Goal: Task Accomplishment & Management: Manage account settings

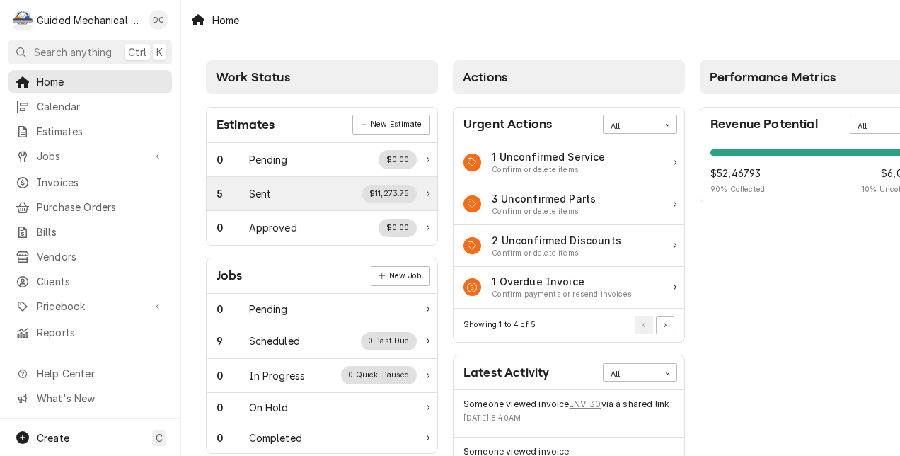
click at [302, 187] on div "5 Sent $11,273.75" at bounding box center [317, 194] width 200 height 18
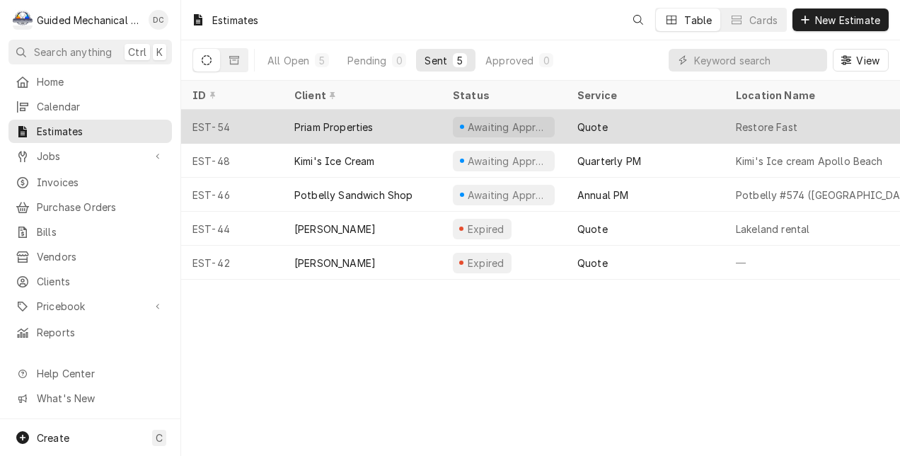
click at [403, 120] on div "Priam Properties" at bounding box center [362, 127] width 159 height 34
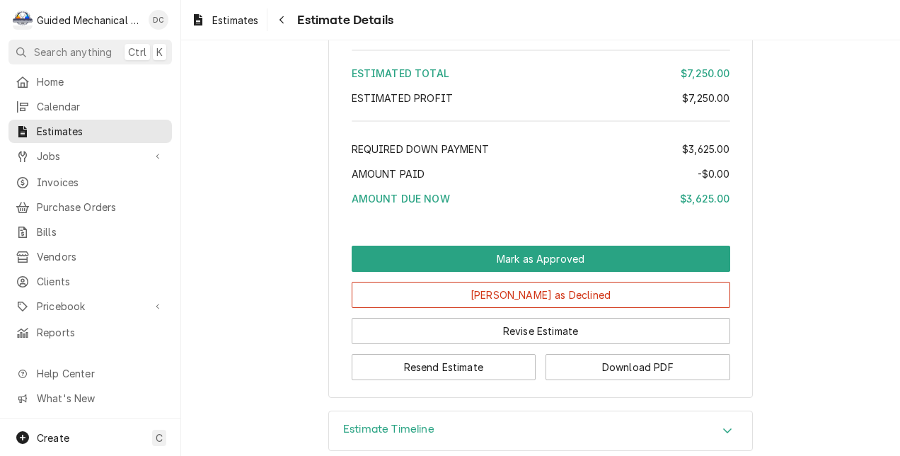
scroll to position [1578, 0]
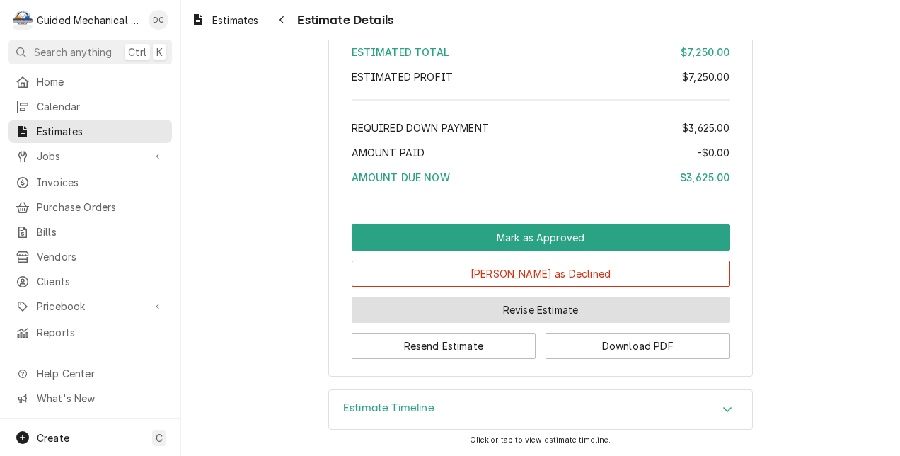
click at [515, 304] on button "Revise Estimate" at bounding box center [541, 310] width 379 height 26
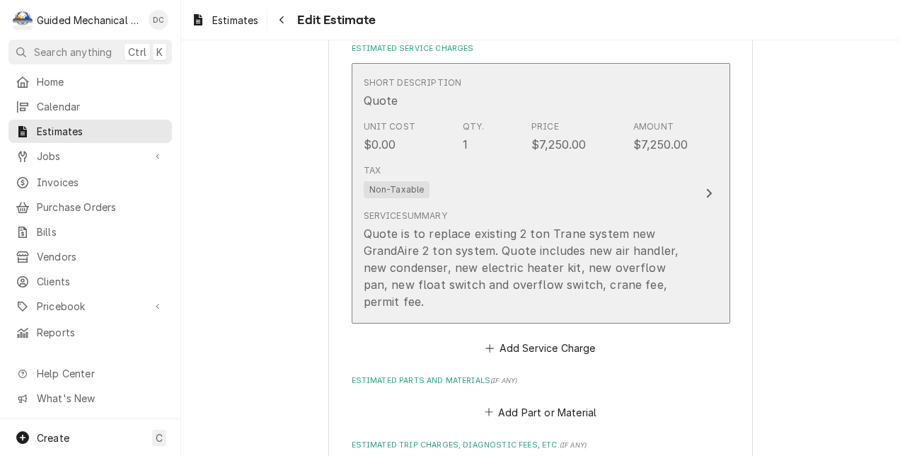
scroll to position [1416, 0]
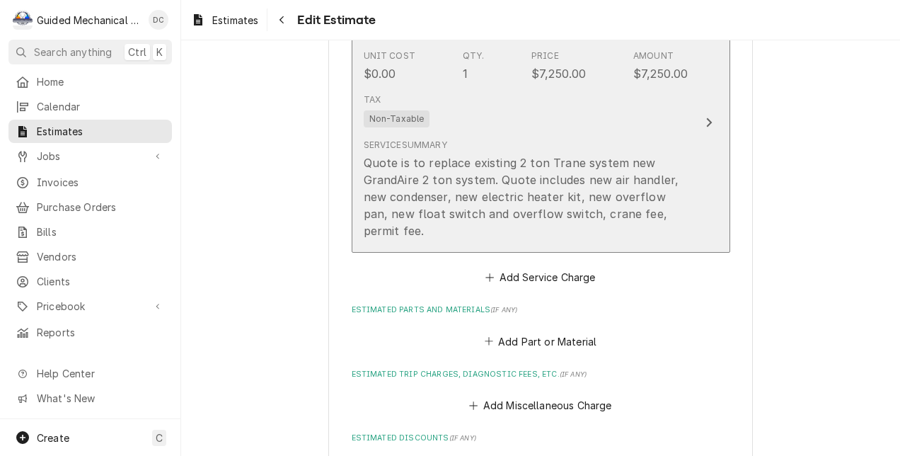
click at [685, 159] on button "Short Description Quote Unit Cost $0.00 Qty. 1 Price $7,250.00 Amount $7,250.00…" at bounding box center [541, 122] width 379 height 261
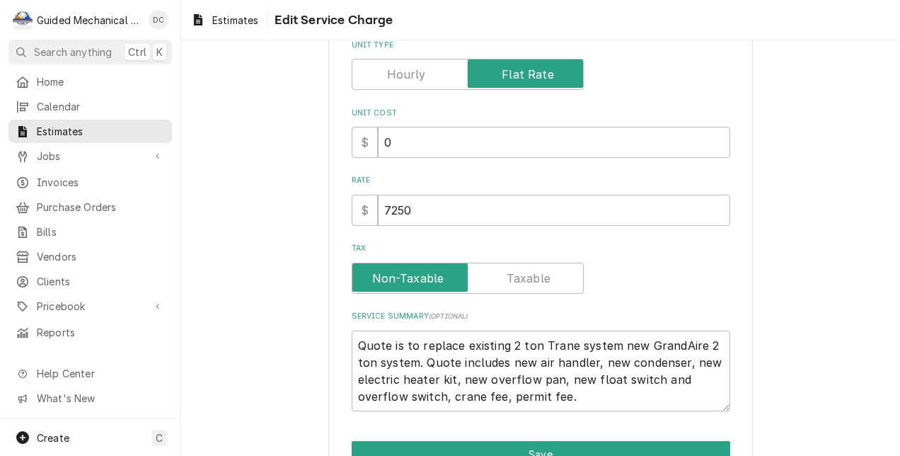
scroll to position [247, 0]
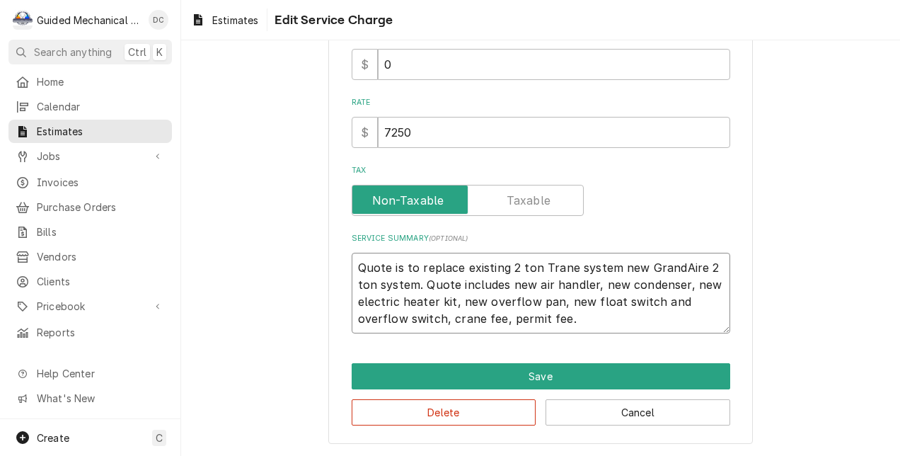
click at [442, 317] on textarea "Quote is to replace existing 2 ton Trane system new GrandAire 2 ton system. Quo…" at bounding box center [541, 293] width 379 height 81
type textarea "x"
type textarea "Quote is to replace existing 2 ton Trane system new GrandAire 2 ton system. Quo…"
type textarea "x"
type textarea "Quote is to replace existing 2 ton Trane system new GrandAire 2 ton system. Quo…"
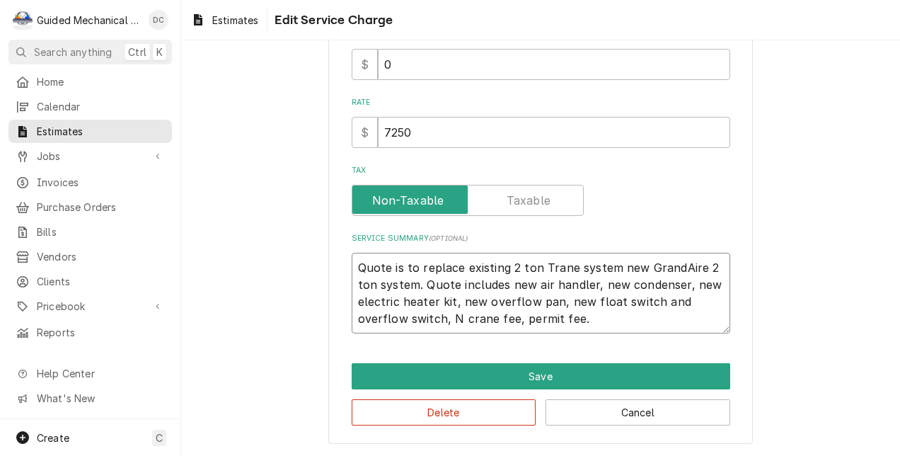
type textarea "x"
type textarea "Quote is to replace existing 2 ton Trane system new GrandAire 2 ton system. Quo…"
type textarea "x"
type textarea "Quote is to replace existing 2 ton Trane system new GrandAire 2 ton system. Quo…"
type textarea "x"
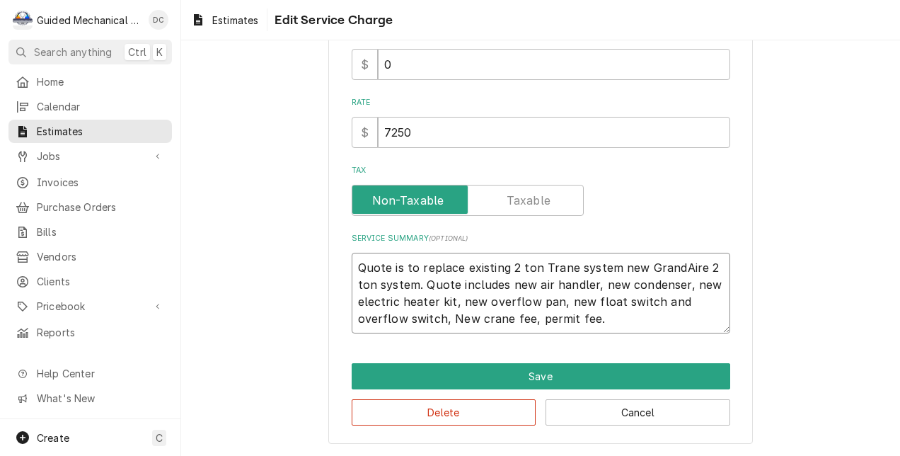
type textarea "Quote is to replace existing 2 ton Trane system new GrandAire 2 ton system. Quo…"
type textarea "x"
type textarea "Quote is to replace existing 2 ton Trane system new GrandAire 2 ton system. Quo…"
type textarea "x"
type textarea "Quote is to replace existing 2 ton Trane system new GrandAire 2 ton system. Quo…"
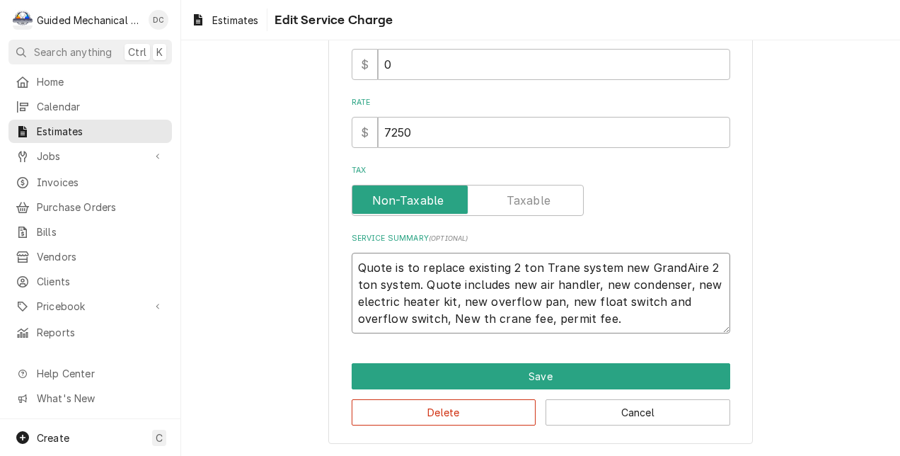
type textarea "x"
type textarea "Quote is to replace existing 2 ton Trane system new GrandAire 2 ton system. Quo…"
type textarea "x"
type textarea "Quote is to replace existing 2 ton Trane system new GrandAire 2 ton system. Quo…"
type textarea "x"
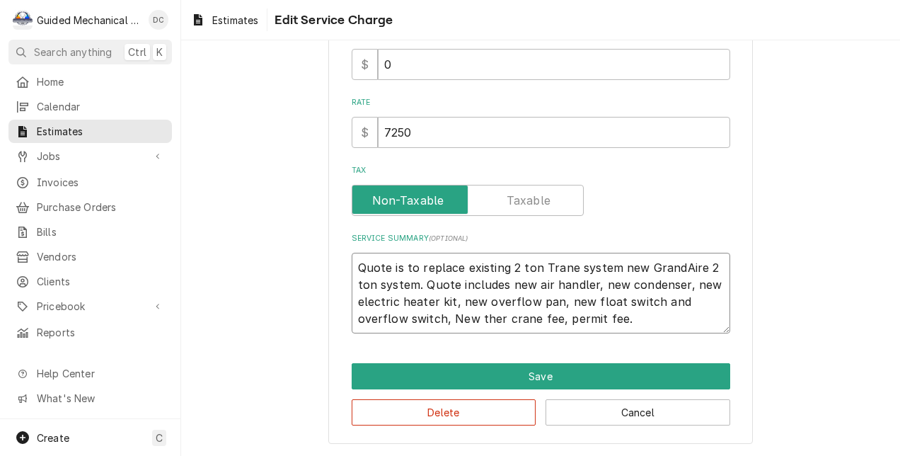
type textarea "Quote is to replace existing 2 ton Trane system new GrandAire 2 ton system. Quo…"
type textarea "x"
type textarea "Quote is to replace existing 2 ton Trane system new GrandAire 2 ton system. Quo…"
type textarea "x"
type textarea "Quote is to replace existing 2 ton Trane system new GrandAire 2 ton system. Quo…"
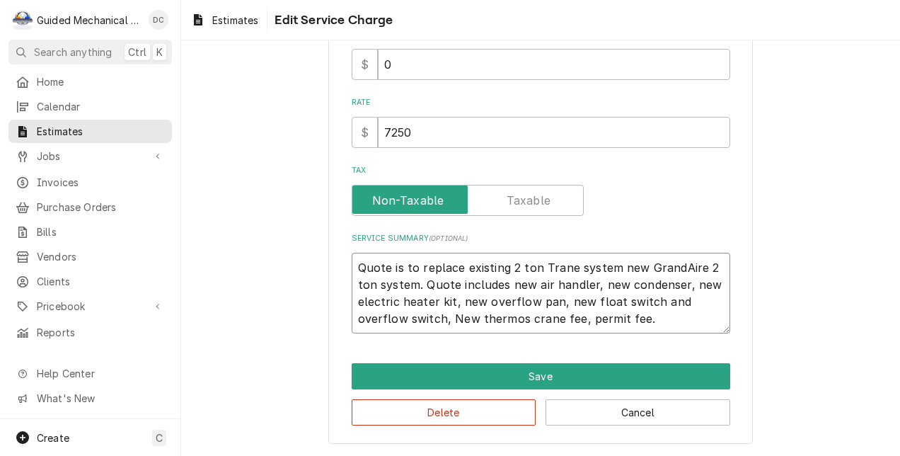
type textarea "x"
type textarea "Quote is to replace existing 2 ton Trane system new GrandAire 2 ton system. Quo…"
type textarea "x"
type textarea "Quote is to replace existing 2 ton Trane system new GrandAire 2 ton system. Quo…"
type textarea "x"
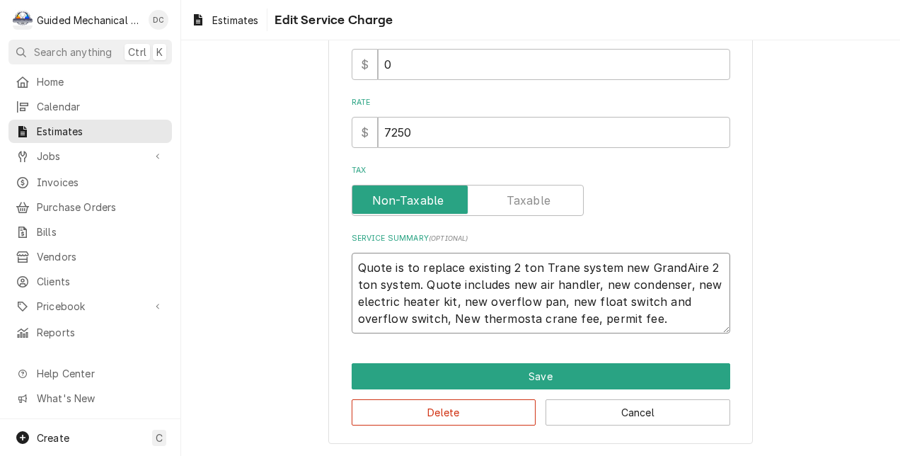
type textarea "Quote is to replace existing 2 ton Trane system new GrandAire 2 ton system. Quo…"
type textarea "x"
type textarea "Quote is to replace existing 2 ton Trane system new GrandAire 2 ton system. Quo…"
type textarea "x"
type textarea "Quote is to replace existing 2 ton Trane system new GrandAire 2 ton system. Quo…"
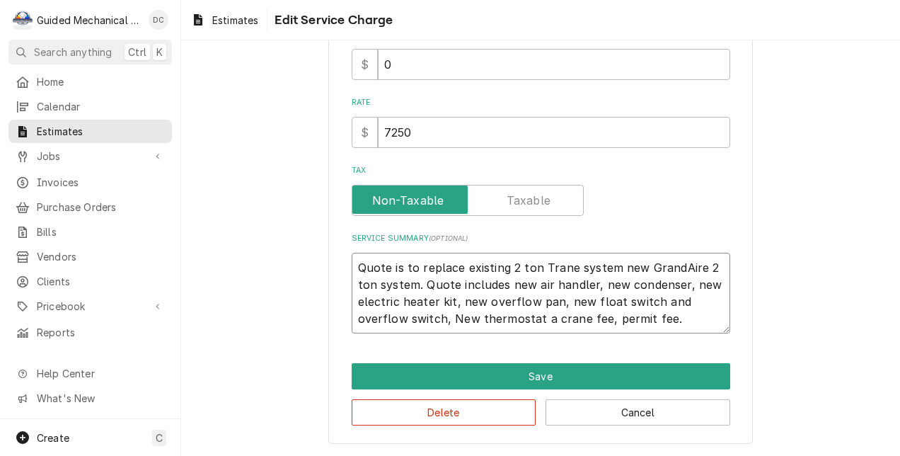
type textarea "x"
type textarea "Quote is to replace existing 2 ton Trane system new GrandAire 2 ton system. Quo…"
type textarea "x"
type textarea "Quote is to replace existing 2 ton Trane system new GrandAire 2 ton system. Quo…"
type textarea "x"
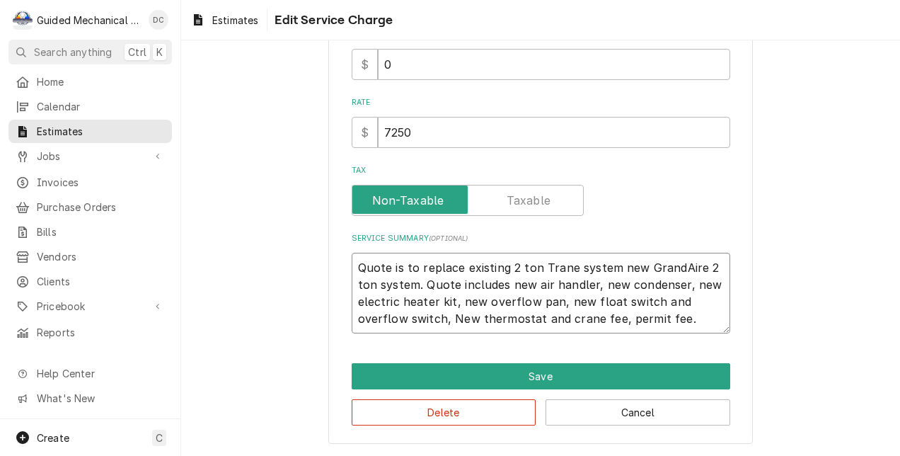
type textarea "Quote is to replace existing 2 ton Trane system new GrandAire 2 ton system. Quo…"
type textarea "x"
type textarea "Quote is to replace existing 2 ton Trane system new GrandAire 2 ton system. Quo…"
type textarea "x"
type textarea "Quote is to replace existing 2 ton Trane system new GrandAire 2 ton system. Quo…"
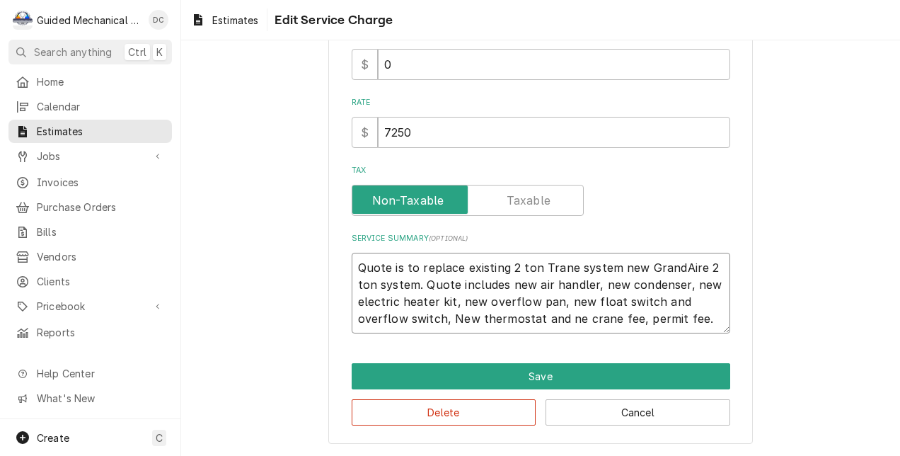
type textarea "x"
type textarea "Quote is to replace existing 2 ton Trane system new GrandAire 2 ton system. Quo…"
type textarea "x"
type textarea "Quote is to replace existing 2 ton Trane system new GrandAire 2 ton system. Quo…"
type textarea "x"
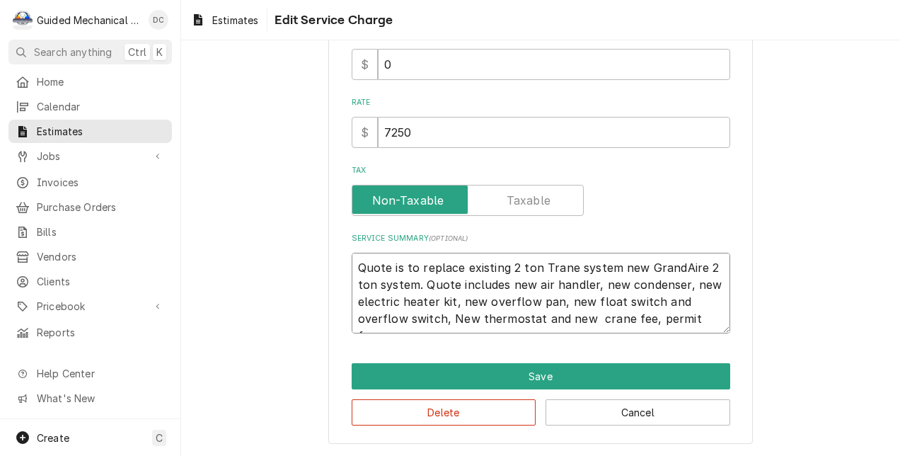
type textarea "Quote is to replace existing 2 ton Trane system new GrandAire 2 ton system. Quo…"
type textarea "x"
type textarea "Quote is to replace existing 2 ton Trane system new GrandAire 2 ton system. Quo…"
type textarea "x"
type textarea "Quote is to replace existing 2 ton Trane system new GrandAire 2 ton system. Quo…"
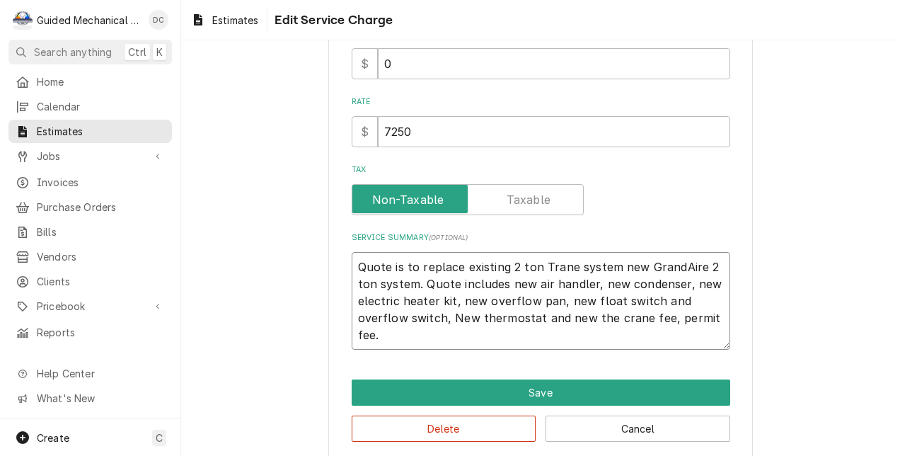
type textarea "x"
type textarea "Quote is to replace existing 2 ton Trane system new GrandAire 2 ton system. Quo…"
type textarea "x"
type textarea "Quote is to replace existing 2 ton Trane system new GrandAire 2 ton system. Quo…"
type textarea "x"
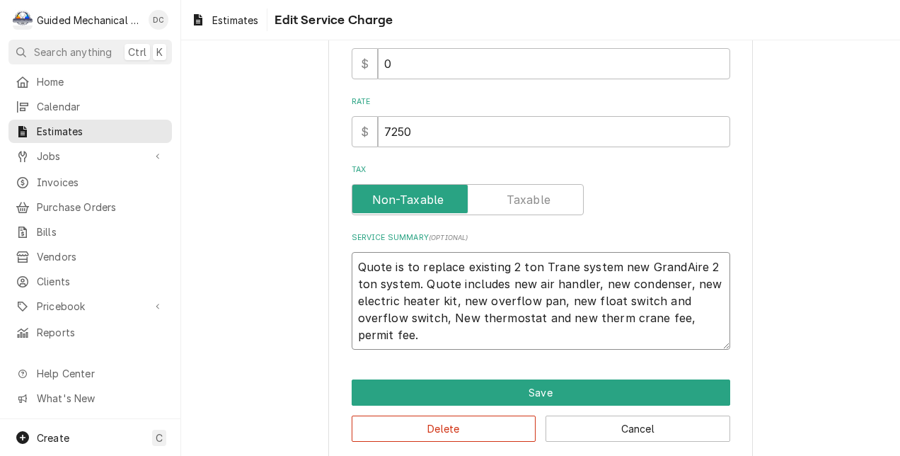
type textarea "Quote is to replace existing 2 ton Trane system new GrandAire 2 ton system. Quo…"
type textarea "x"
type textarea "Quote is to replace existing 2 ton Trane system new GrandAire 2 ton system. Quo…"
type textarea "x"
type textarea "Quote is to replace existing 2 ton Trane system new GrandAire 2 ton system. Quo…"
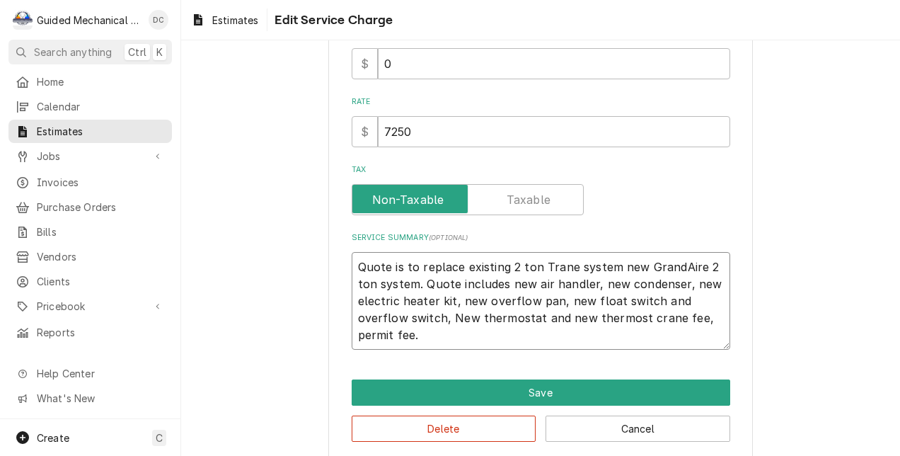
type textarea "x"
type textarea "Quote is to replace existing 2 ton Trane system new GrandAire 2 ton system. Quo…"
type textarea "x"
type textarea "Quote is to replace existing 2 ton Trane system new GrandAire 2 ton system. Quo…"
type textarea "x"
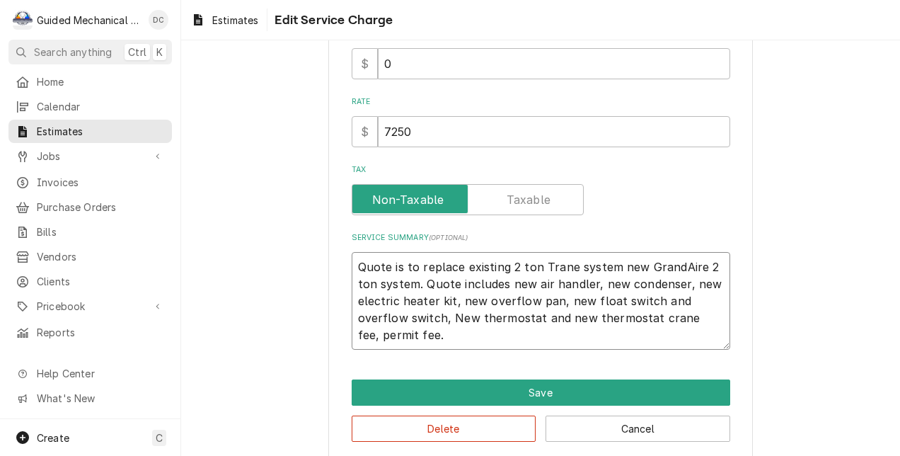
type textarea "Quote is to replace existing 2 ton Trane system new GrandAire 2 ton system. Quo…"
type textarea "x"
type textarea "Quote is to replace existing 2 ton Trane system new GrandAire 2 ton system. Quo…"
type textarea "x"
type textarea "Quote is to replace existing 2 ton Trane system new GrandAire 2 ton system. Quo…"
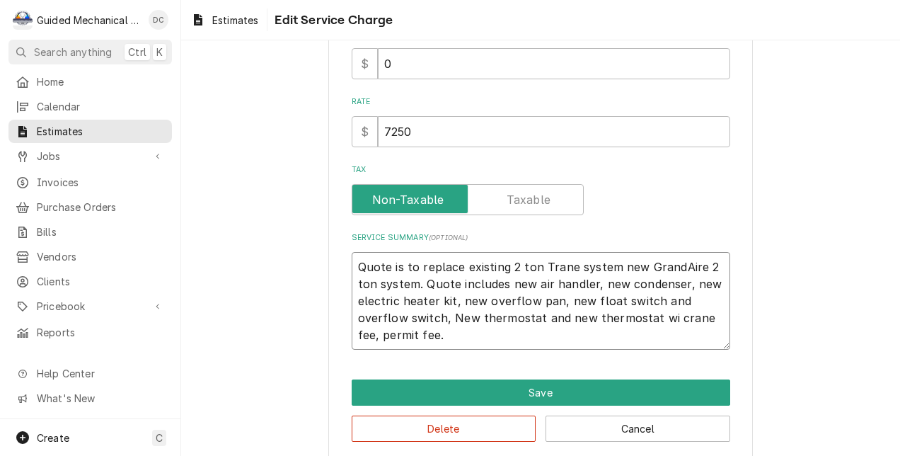
type textarea "x"
type textarea "Quote is to replace existing 2 ton Trane system new GrandAire 2 ton system. Quo…"
type textarea "x"
type textarea "Quote is to replace existing 2 ton Trane system new GrandAire 2 ton system. Quo…"
type textarea "x"
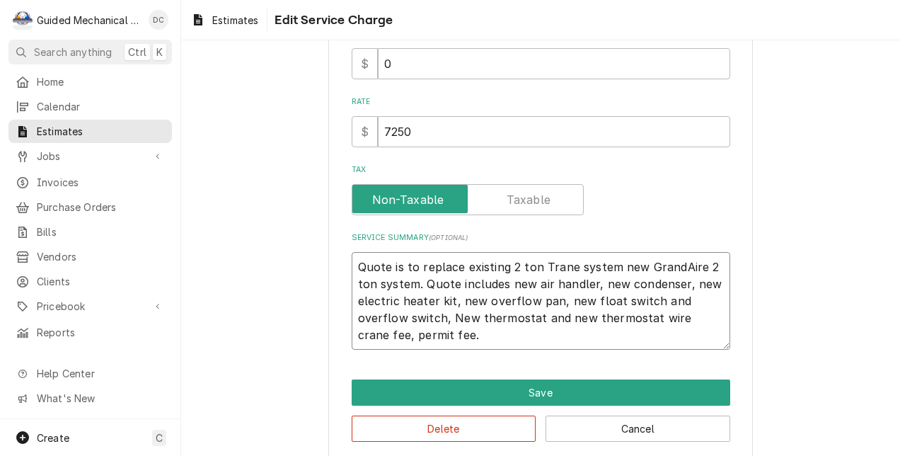
type textarea "Quote is to replace existing 2 ton Trane system new GrandAire 2 ton system. Quo…"
click at [680, 287] on textarea "Quote is to replace existing 2 ton Trane system new GrandAire 2 ton system. Quo…" at bounding box center [541, 301] width 379 height 98
type textarea "x"
type textarea "Quote is to replace existing 2 ton Trane system new GrandAire 2 ton system. Quo…"
type textarea "x"
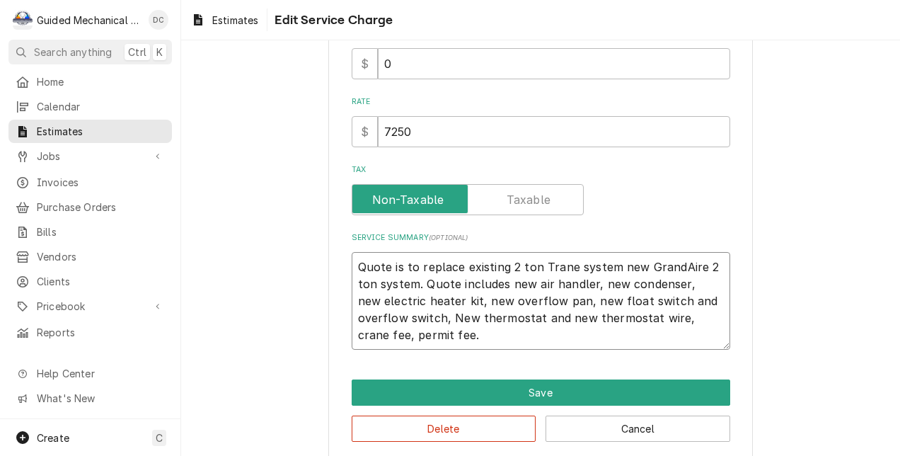
type textarea "Quote is to replace existing 2 ton Trane system new GrandAire 2 ton system. Quo…"
type textarea "x"
type textarea "Quote is to replace existing 2 ton Trane system new GrandAire 2 ton system. Quo…"
type textarea "x"
type textarea "Quote is to replace existing 2 ton Trane system new GrandAire 2 ton system. Quo…"
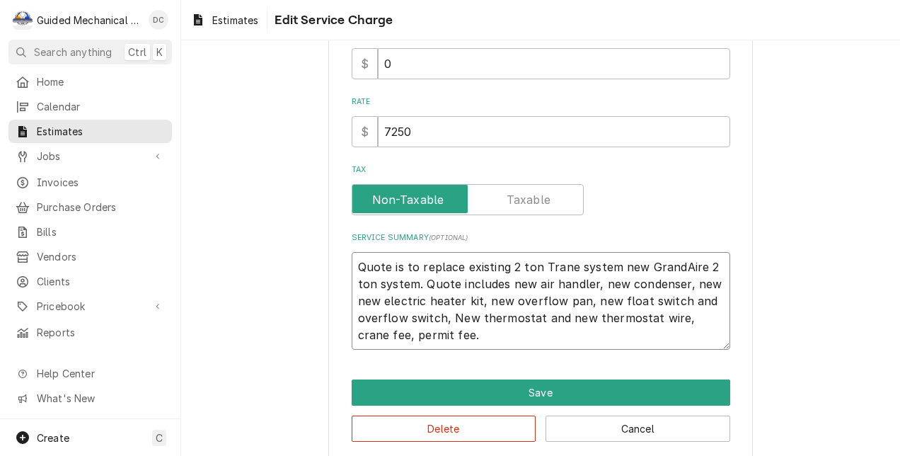
type textarea "x"
type textarea "Quote is to replace existing 2 ton Trane system new GrandAire 2 ton system. Quo…"
type textarea "x"
type textarea "Quote is to replace existing 2 ton Trane system new GrandAire 2 ton system. Quo…"
type textarea "x"
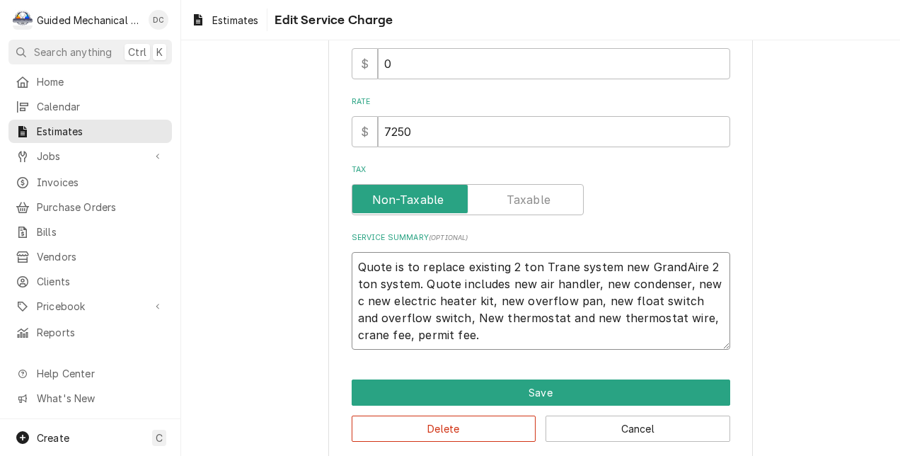
type textarea "Quote is to replace existing 2 ton Trane system new GrandAire 2 ton system. Quo…"
type textarea "x"
type textarea "Quote is to replace existing 2 ton Trane system new GrandAire 2 ton system. Quo…"
type textarea "x"
type textarea "Quote is to replace existing 2 ton Trane system new GrandAire 2 ton system. Quo…"
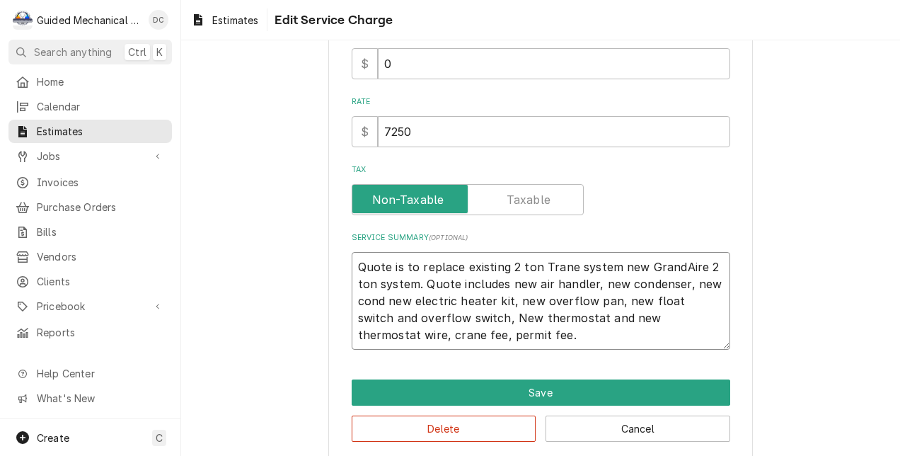
type textarea "x"
type textarea "Quote is to replace existing 2 ton Trane system new GrandAire 2 ton system. Quo…"
type textarea "x"
type textarea "Quote is to replace existing 2 ton Trane system new GrandAire 2 ton system. Quo…"
type textarea "x"
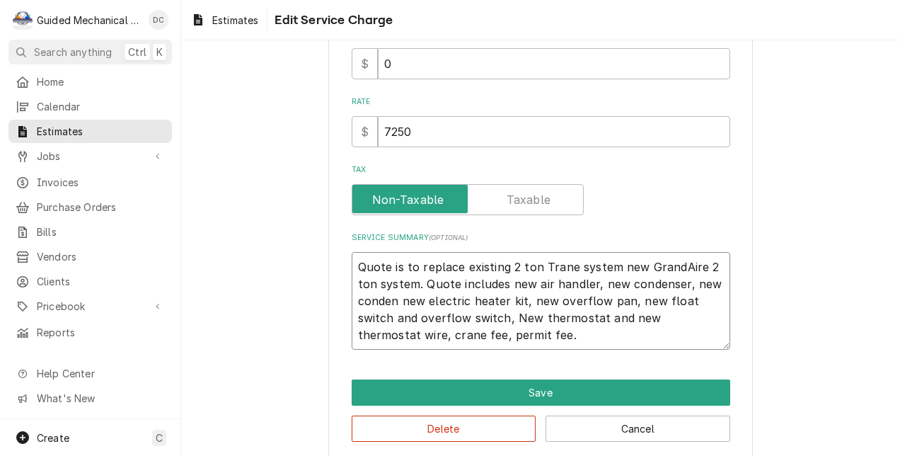
type textarea "Quote is to replace existing 2 ton Trane system new GrandAire 2 ton system. Quo…"
type textarea "x"
type textarea "Quote is to replace existing 2 ton Trane system new GrandAire 2 ton system. Quo…"
type textarea "x"
type textarea "Quote is to replace existing 2 ton Trane system new GrandAire 2 ton system. Quo…"
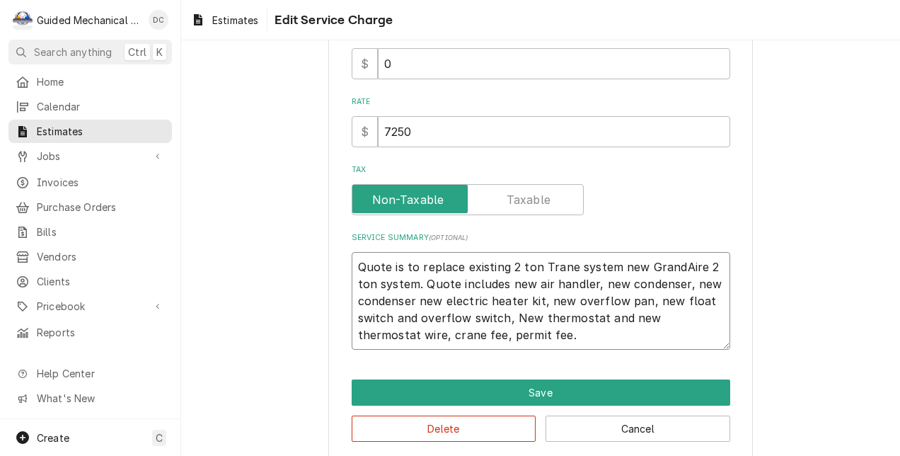
type textarea "x"
type textarea "Quote is to replace existing 2 ton Trane system new GrandAire 2 ton system. Quo…"
type textarea "x"
type textarea "Quote is to replace existing 2 ton Trane system new GrandAire 2 ton system. Quo…"
type textarea "x"
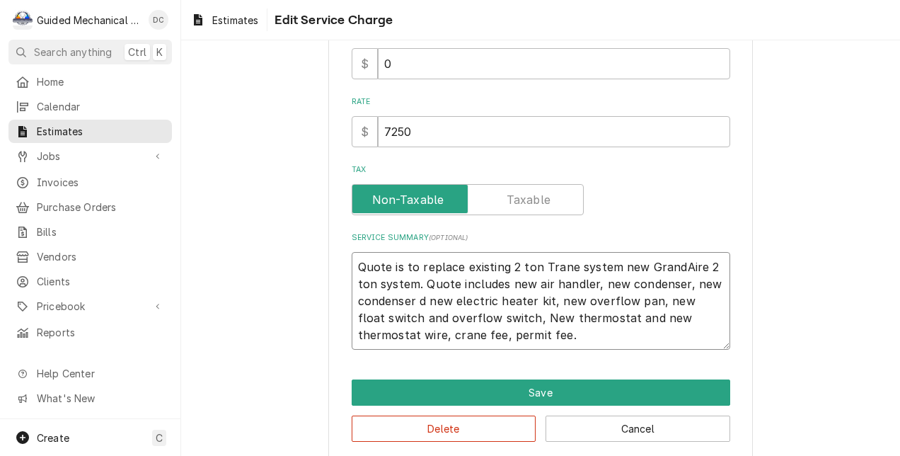
type textarea "Quote is to replace existing 2 ton Trane system new GrandAire 2 ton system. Quo…"
type textarea "x"
type textarea "Quote is to replace existing 2 ton Trane system new GrandAire 2 ton system. Quo…"
type textarea "x"
type textarea "Quote is to replace existing 2 ton Trane system new GrandAire 2 ton system. Quo…"
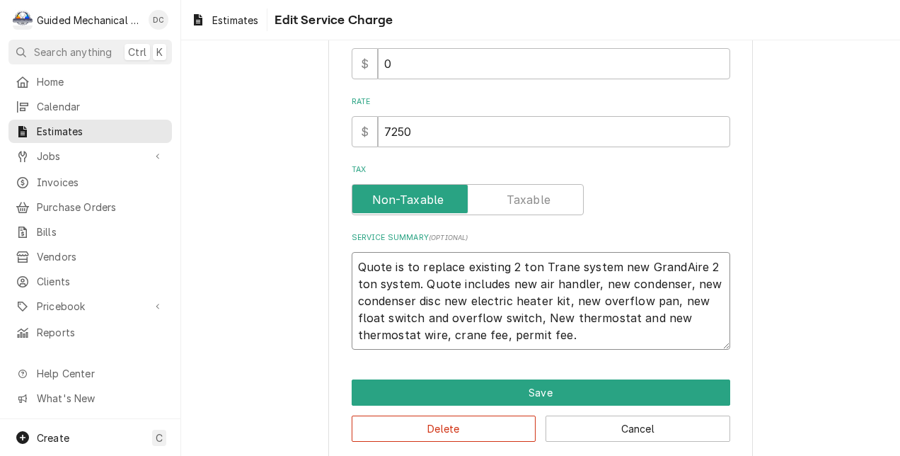
type textarea "x"
type textarea "Quote is to replace existing 2 ton Trane system new GrandAire 2 ton system. Quo…"
type textarea "x"
type textarea "Quote is to replace existing 2 ton Trane system new GrandAire 2 ton system. Quo…"
type textarea "x"
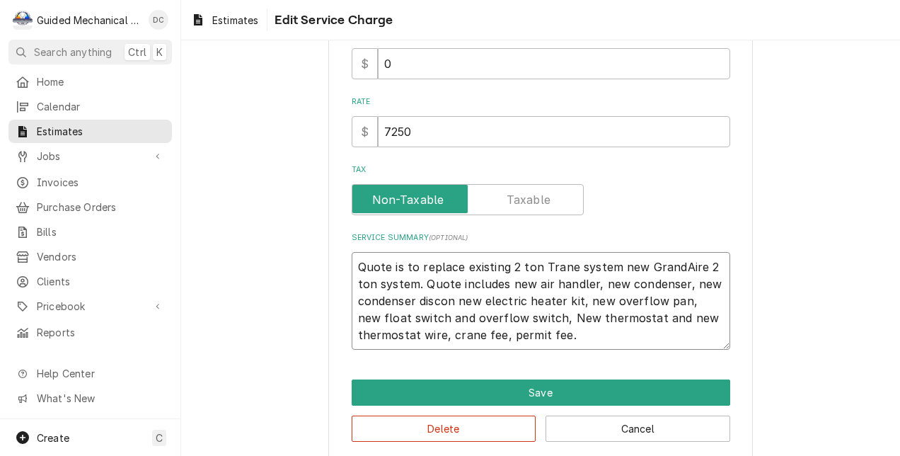
type textarea "Quote is to replace existing 2 ton Trane system new GrandAire 2 ton system. Quo…"
type textarea "x"
type textarea "Quote is to replace existing 2 ton Trane system new GrandAire 2 ton system. Quo…"
type textarea "x"
type textarea "Quote is to replace existing 2 ton Trane system new GrandAire 2 ton system. Quo…"
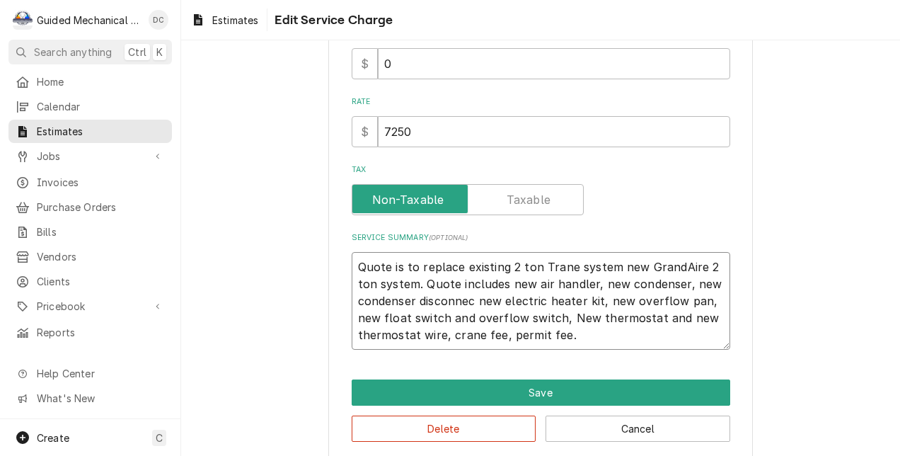
type textarea "x"
type textarea "Quote is to replace existing 2 ton Trane system new GrandAire 2 ton system. Quo…"
type textarea "x"
type textarea "Quote is to replace existing 2 ton Trane system new GrandAire 2 ton system. Quo…"
type textarea "x"
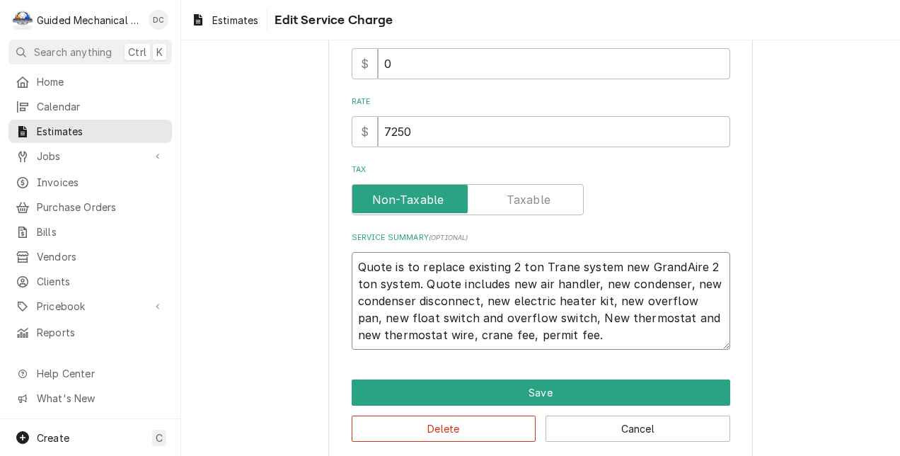
type textarea "Quote is to replace existing 2 ton Trane system new GrandAire 2 ton system. Quo…"
click at [661, 201] on div "Tax" at bounding box center [541, 199] width 379 height 31
click at [609, 265] on textarea "Quote is to replace existing 2 ton Trane system new GrandAire 2 ton system. Quo…" at bounding box center [541, 301] width 379 height 98
type textarea "x"
type textarea "Quote is to replace existing 2 ton Trane system new GrandAire 2 ton system. Quo…"
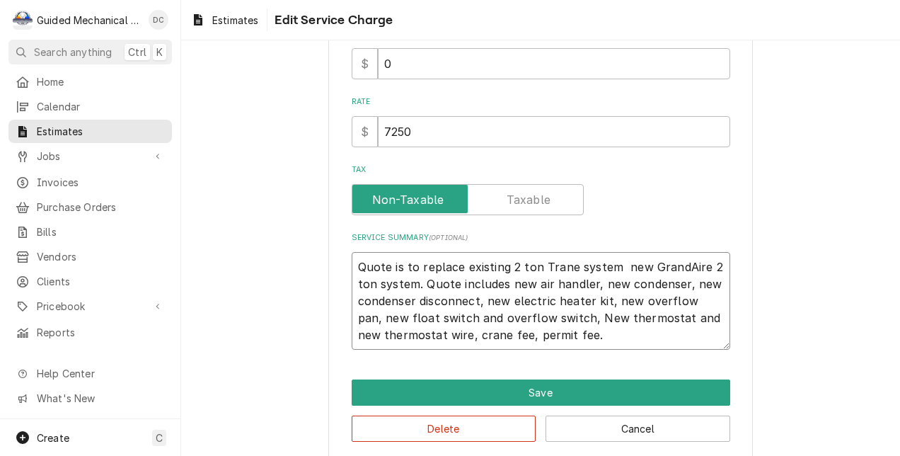
type textarea "x"
type textarea "Quote is to replace existing 2 ton Trane system w new GrandAire 2 ton system. Q…"
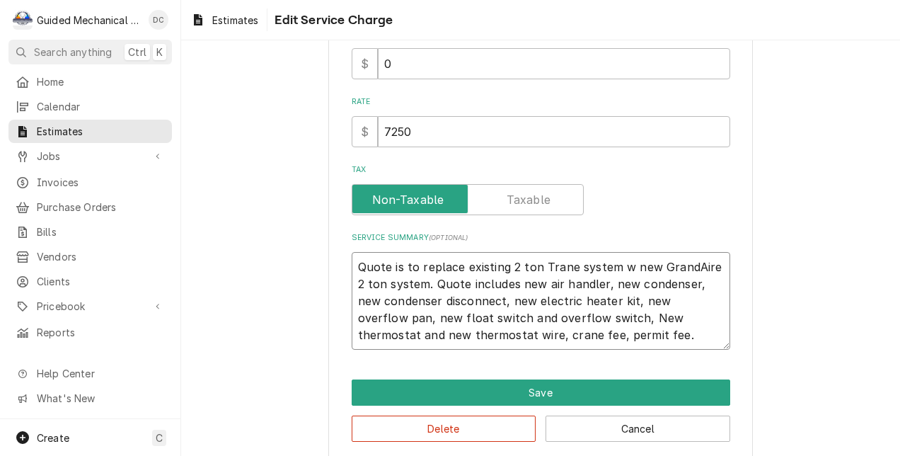
type textarea "x"
type textarea "Quote is to replace existing 2 ton Trane system wi new GrandAire 2 ton system. …"
type textarea "x"
type textarea "Quote is to replace existing 2 ton Trane system with new GrandAire 2 ton system…"
type textarea "x"
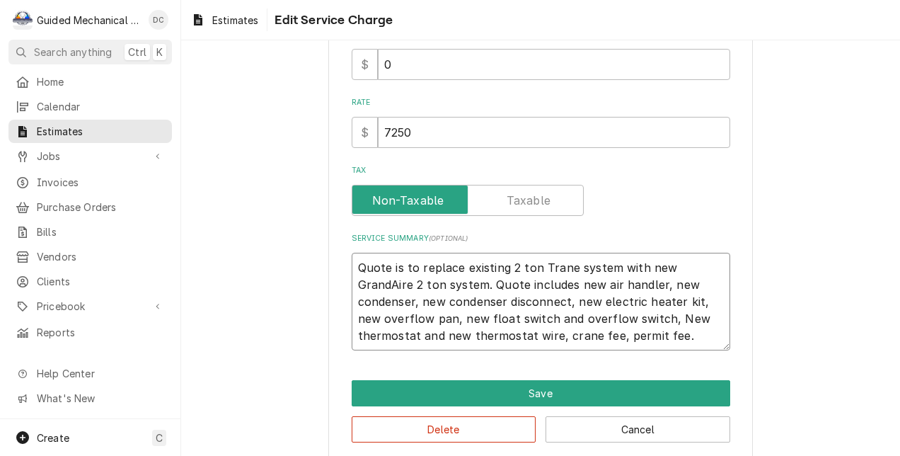
scroll to position [264, 0]
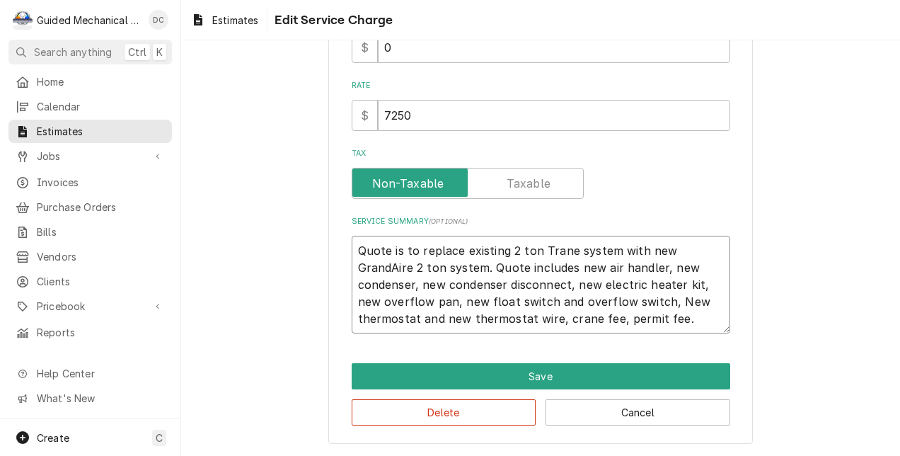
type textarea "Quote is to replace existing 2 ton Trane system with new GrandAire 2 ton system…"
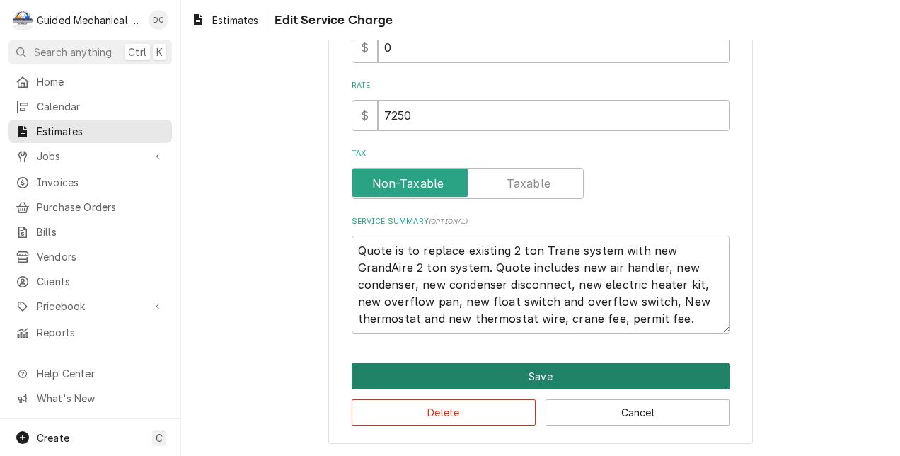
click at [491, 375] on button "Save" at bounding box center [541, 376] width 379 height 26
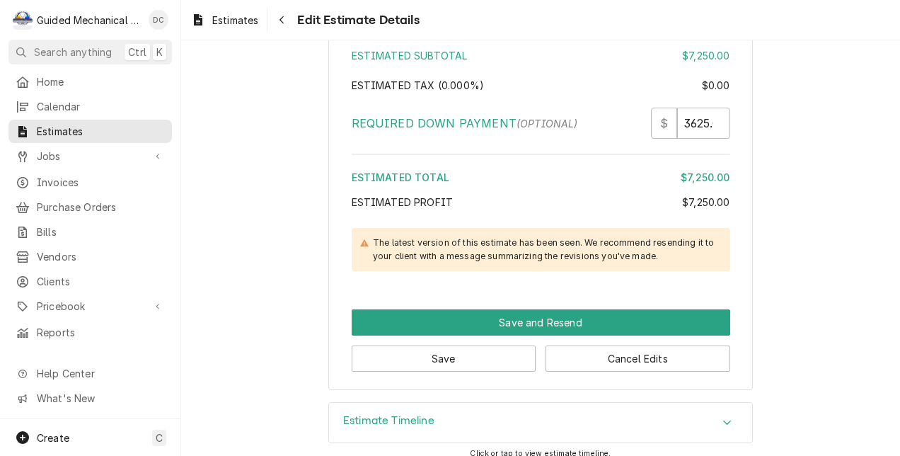
scroll to position [2192, 0]
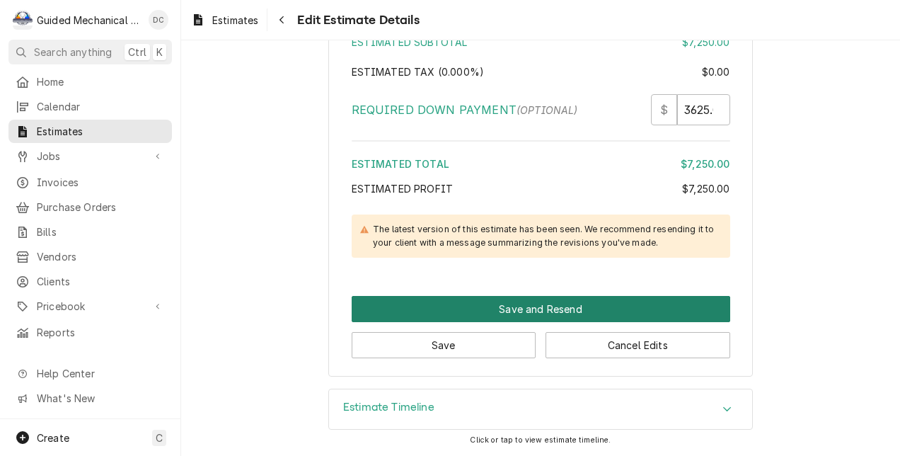
click at [602, 306] on button "Save and Resend" at bounding box center [541, 309] width 379 height 26
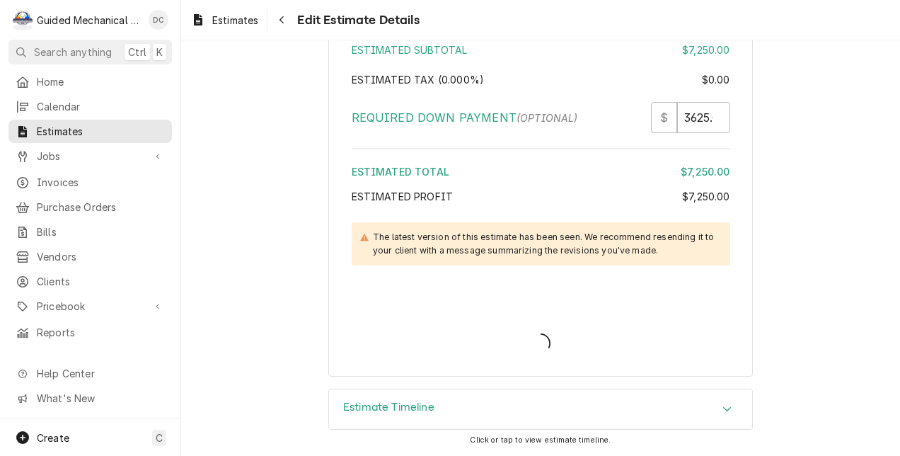
type textarea "x"
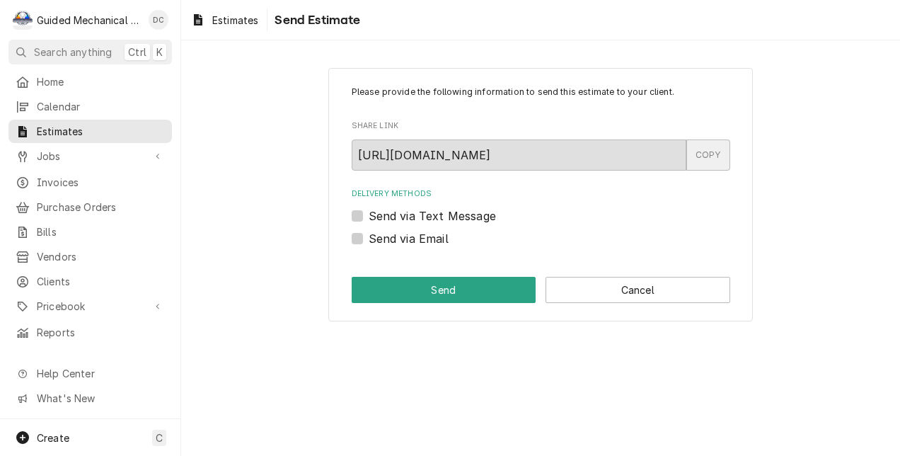
click at [718, 151] on div "COPY" at bounding box center [709, 154] width 44 height 31
